Goal: Navigation & Orientation: Find specific page/section

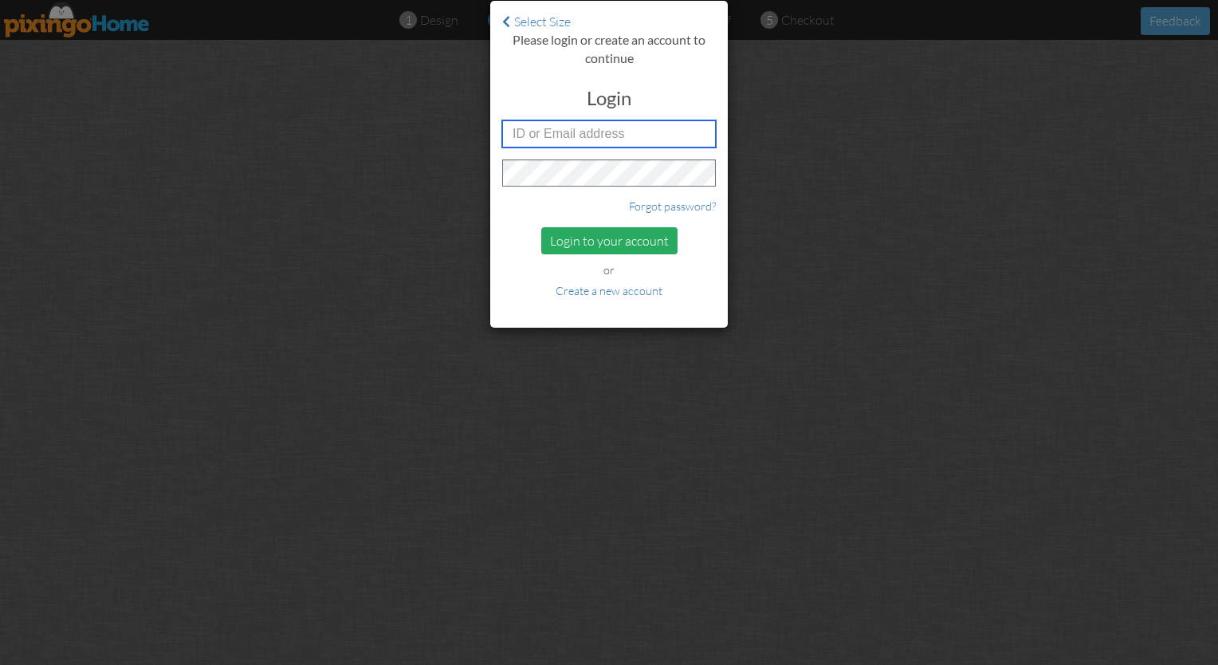
type input "[PERSON_NAME][EMAIL_ADDRESS][DOMAIN_NAME]"
click at [590, 240] on div "Login to your account" at bounding box center [609, 241] width 136 height 28
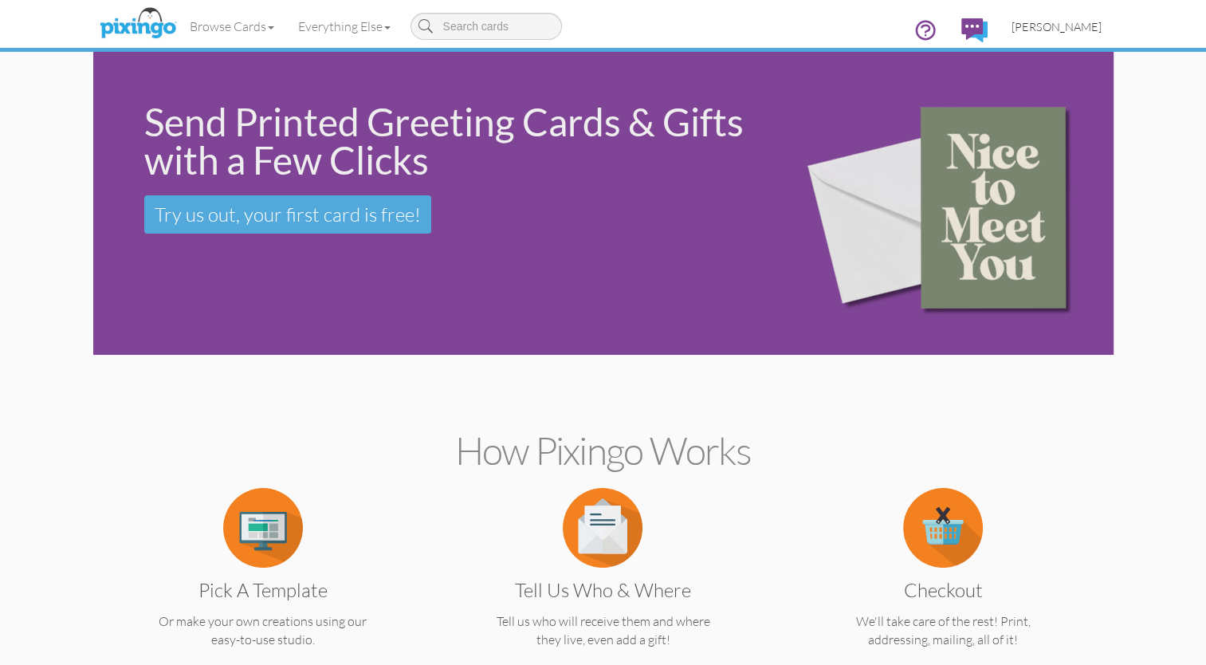
click at [1076, 30] on span "[PERSON_NAME]" at bounding box center [1056, 27] width 90 height 14
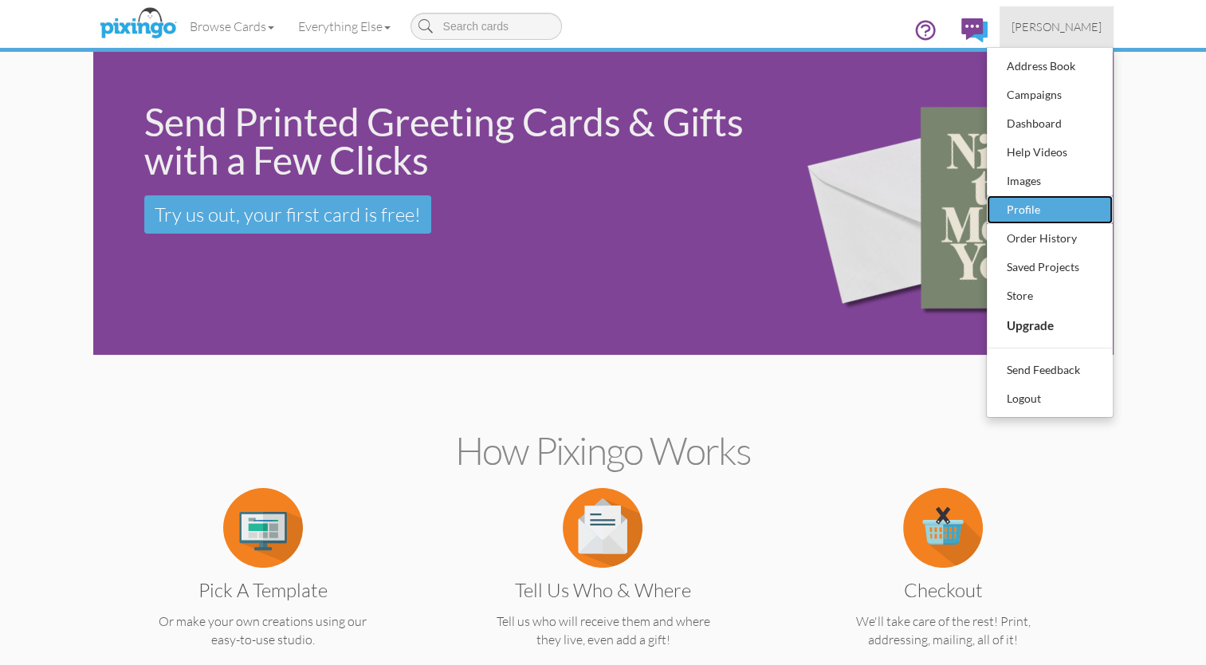
click at [1020, 215] on div "Profile" at bounding box center [1049, 210] width 94 height 24
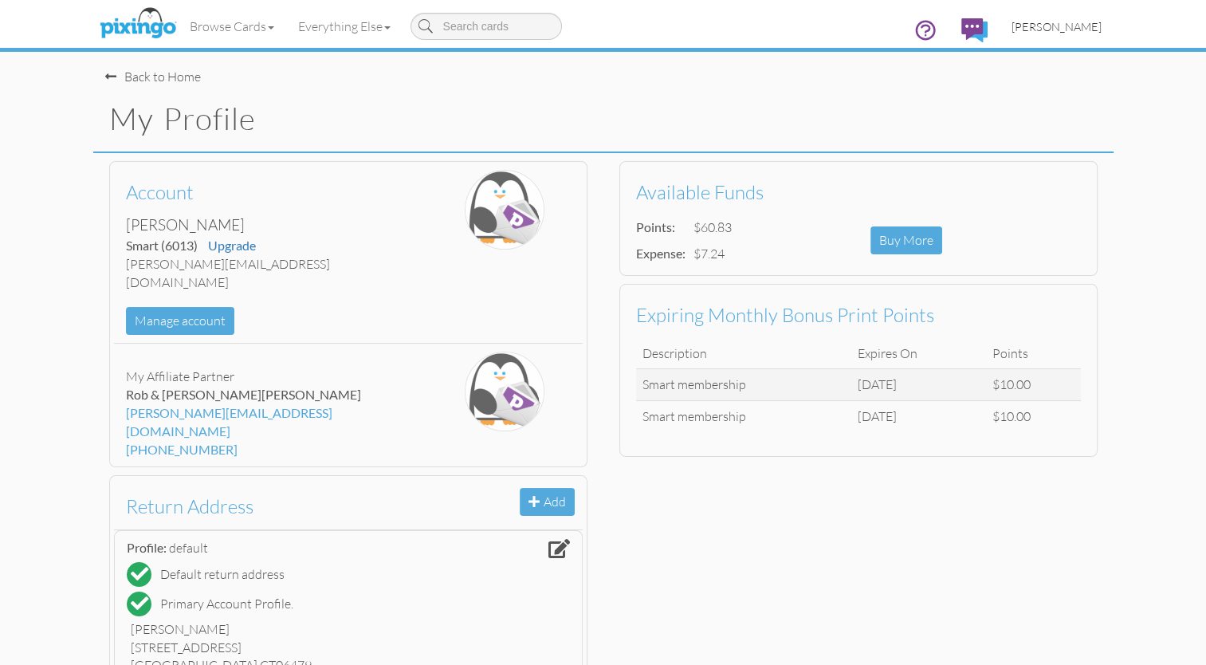
click at [1057, 27] on span "[PERSON_NAME]" at bounding box center [1056, 27] width 90 height 14
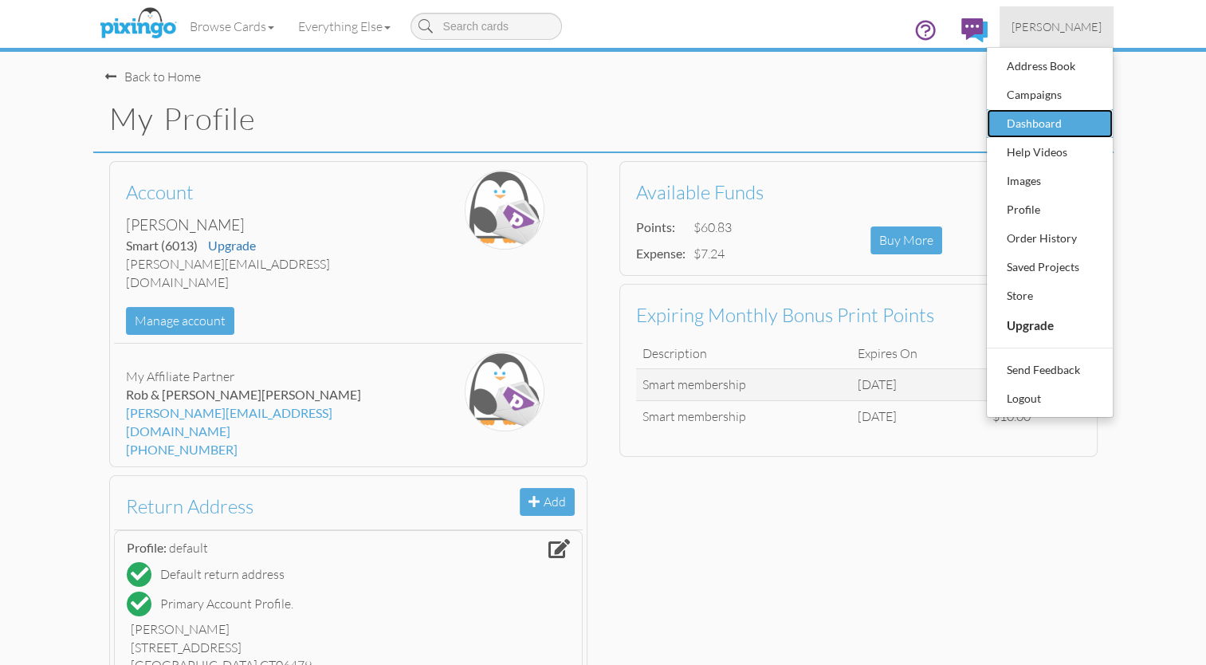
click at [1038, 112] on div "Dashboard" at bounding box center [1049, 124] width 94 height 24
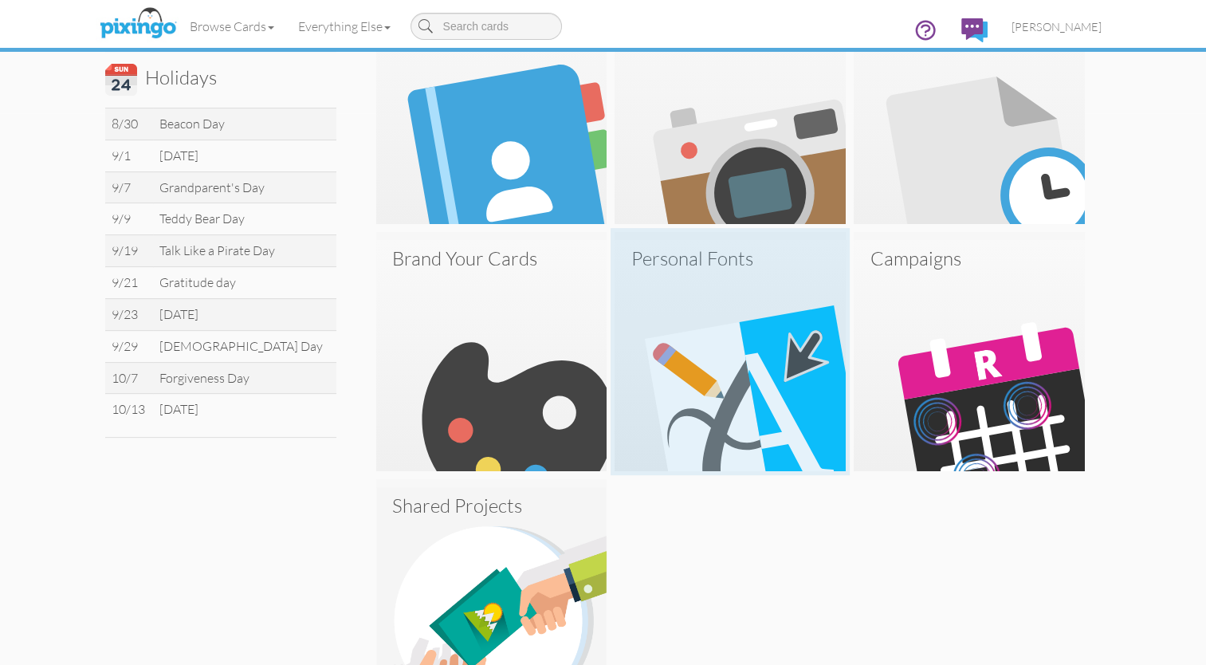
scroll to position [660, 0]
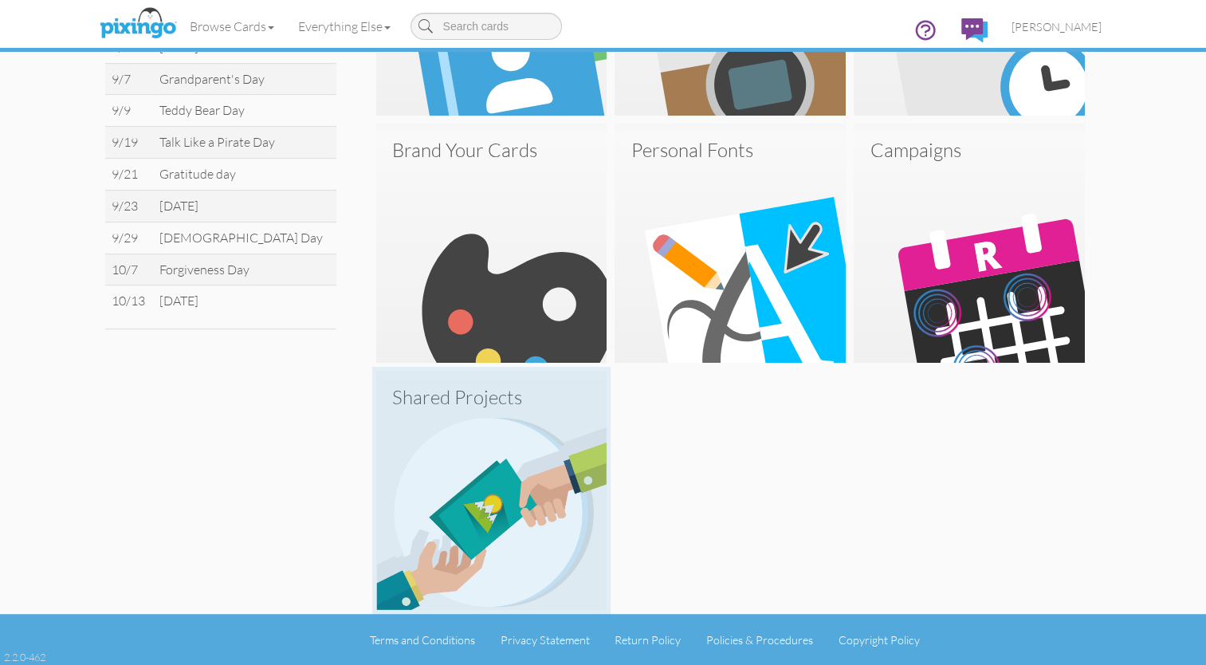
click at [469, 494] on img at bounding box center [491, 494] width 231 height 231
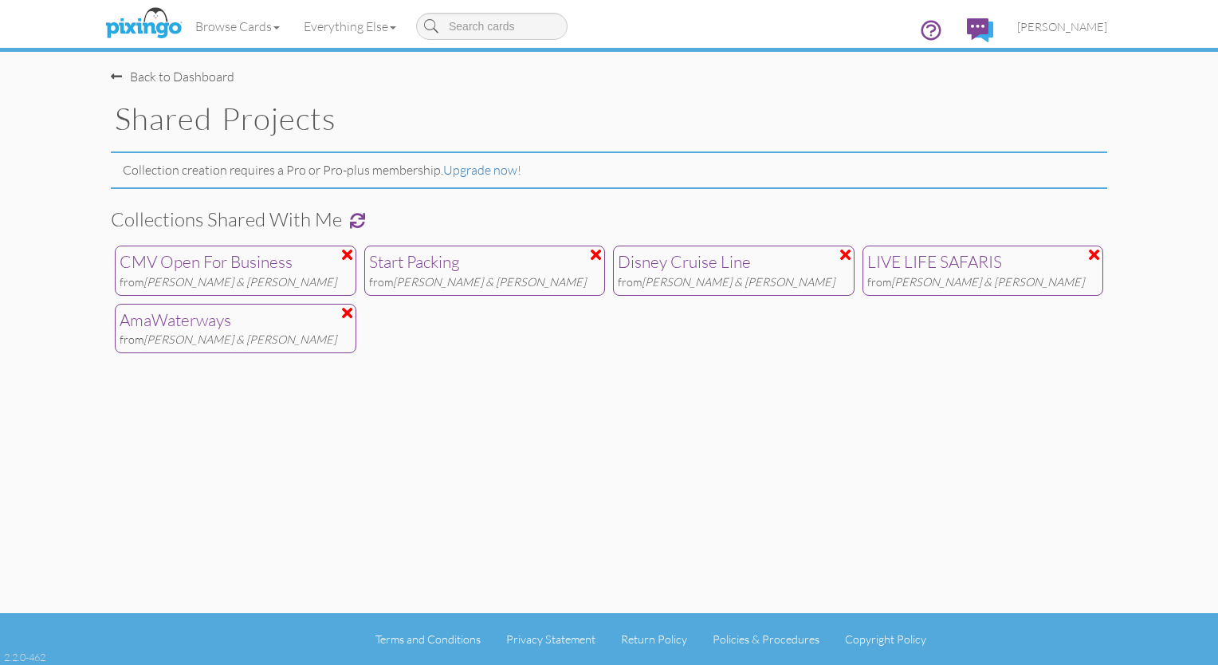
click at [355, 218] on span at bounding box center [357, 220] width 15 height 15
click at [743, 75] on div "Back to Dashboard" at bounding box center [615, 69] width 1008 height 34
